Goal: Navigation & Orientation: Find specific page/section

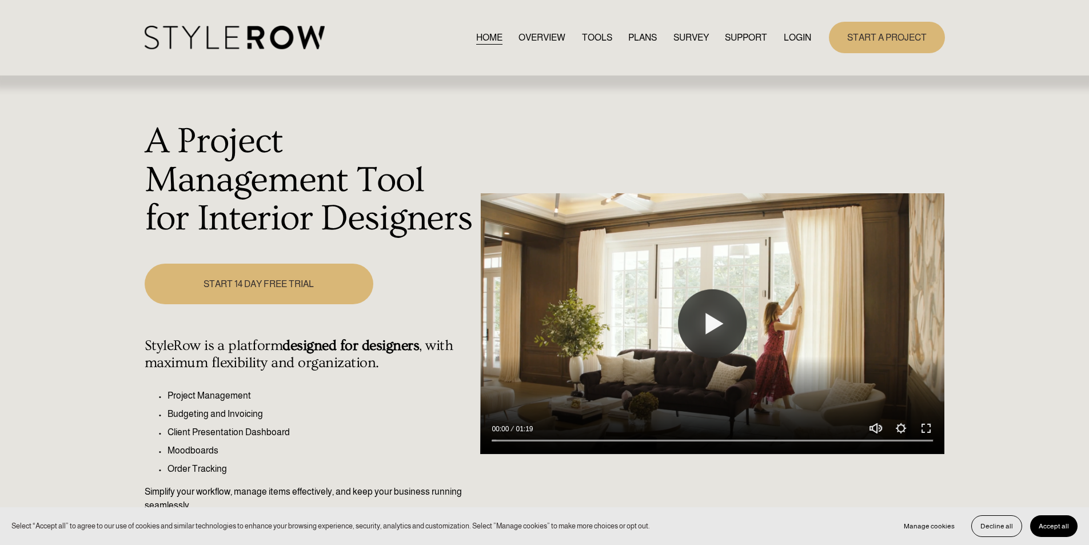
click at [805, 35] on link "LOGIN" at bounding box center [797, 37] width 27 height 15
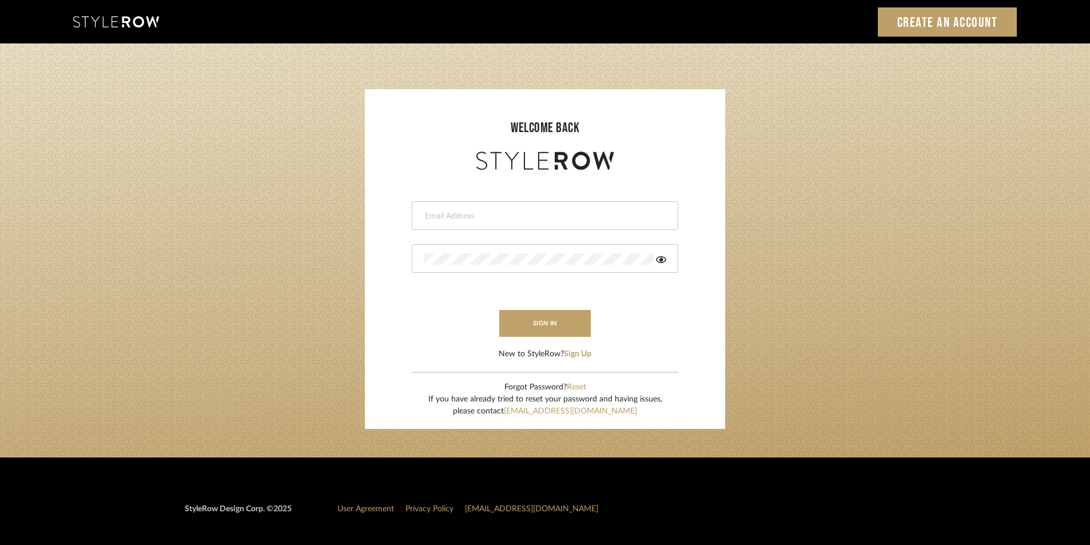
click at [573, 228] on div at bounding box center [545, 215] width 266 height 29
paste input "Stylerowprojects1@mancini-design.com"
type input "Stylerowprojects1@mancini-design.com"
click at [540, 326] on button "sign in" at bounding box center [545, 323] width 92 height 27
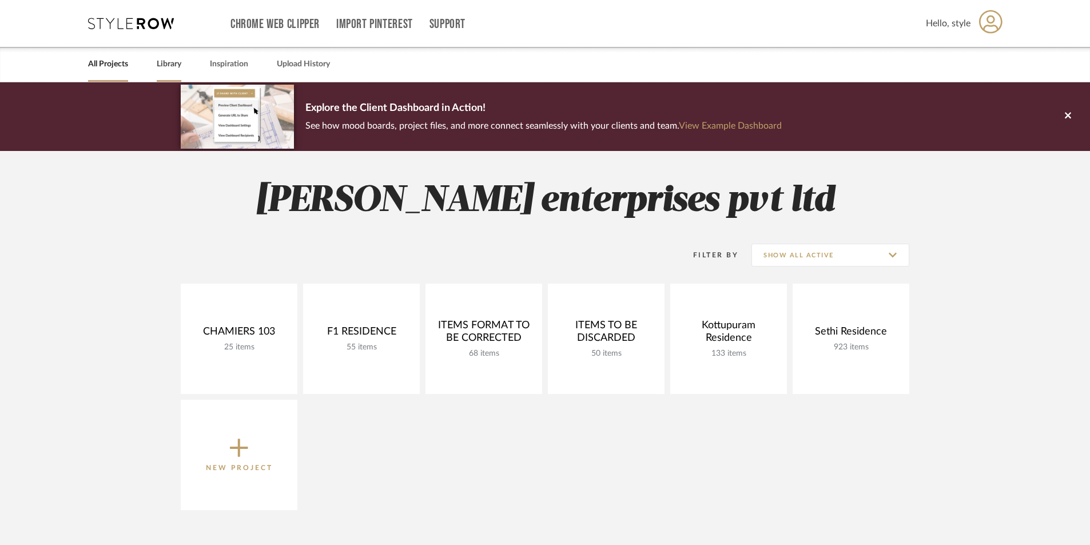
click at [163, 67] on link "Library" at bounding box center [169, 64] width 25 height 15
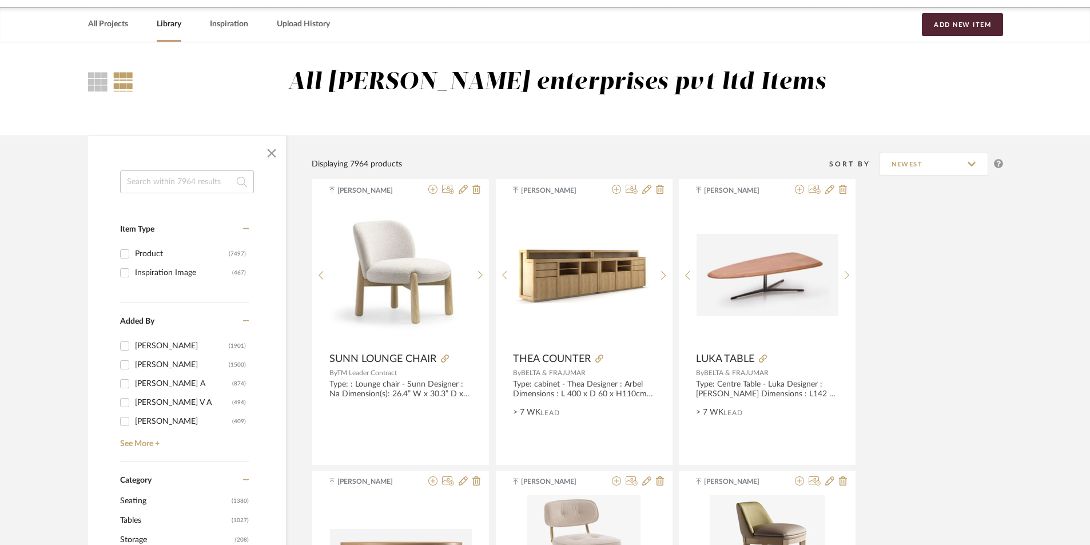
scroll to position [172, 0]
